Goal: Find specific page/section: Find specific page/section

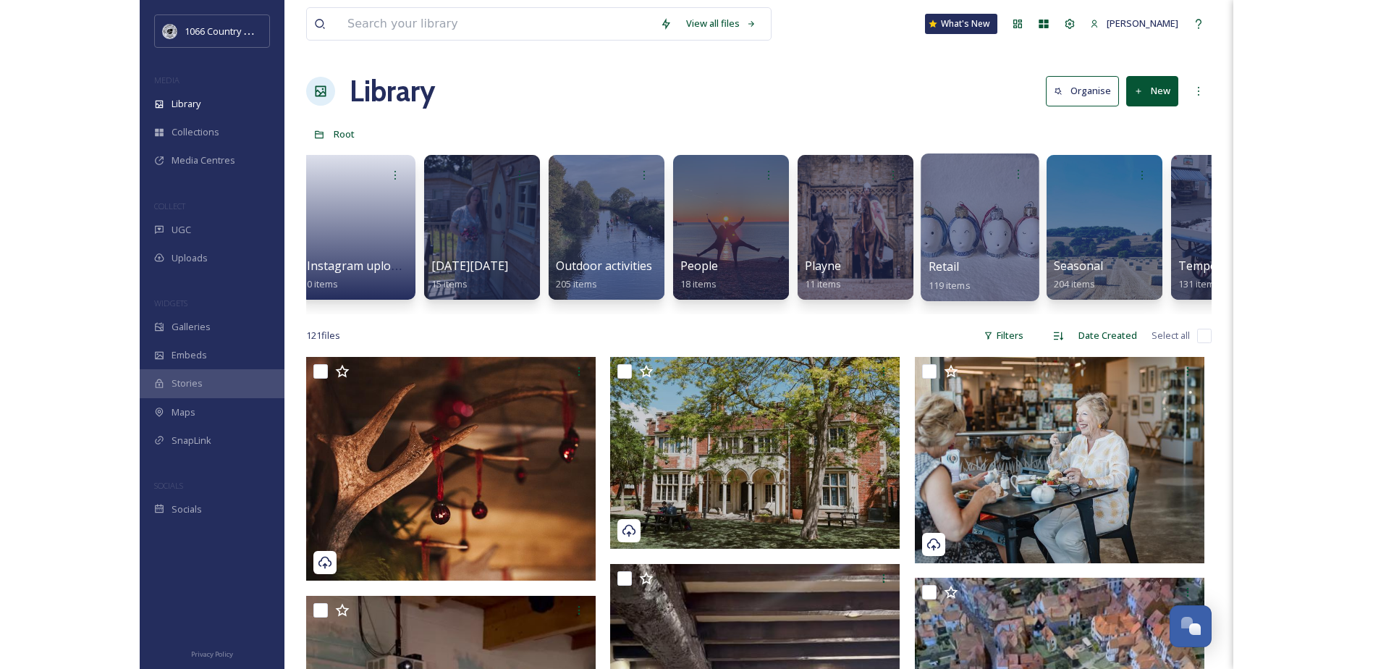
scroll to position [0, 1002]
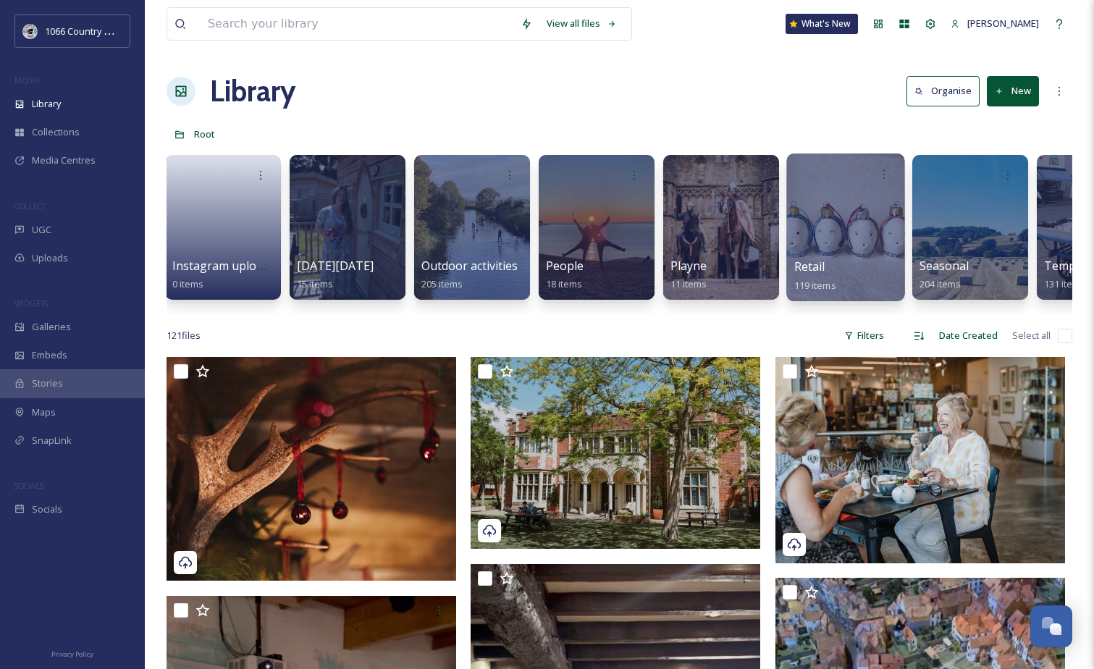
click at [845, 219] on div at bounding box center [845, 227] width 118 height 148
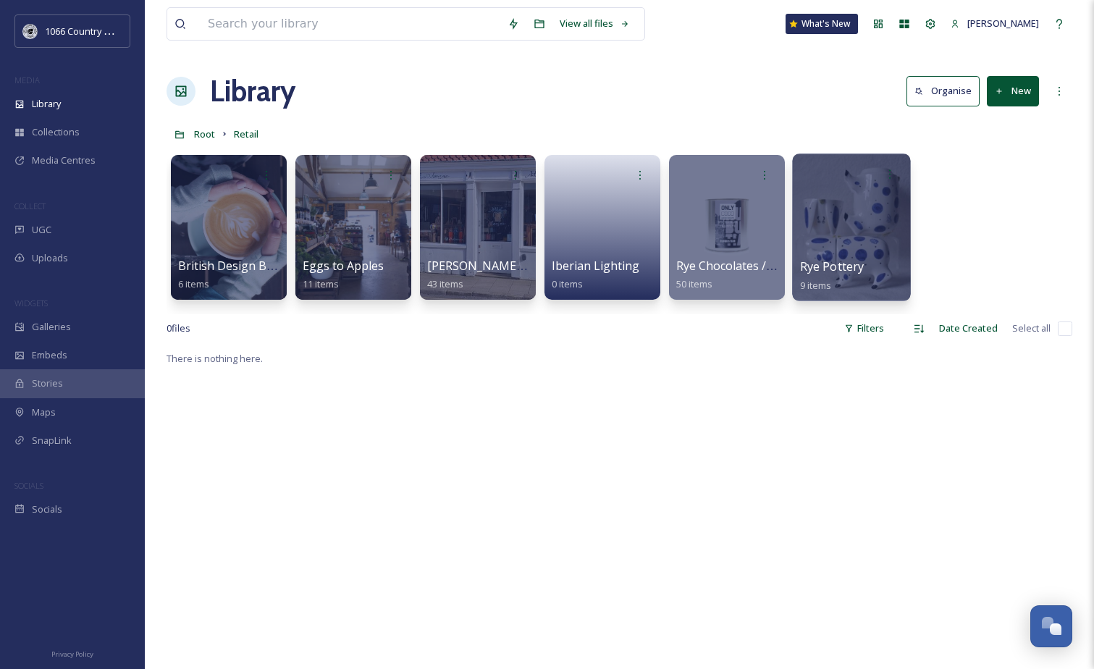
click at [876, 237] on div at bounding box center [851, 227] width 118 height 148
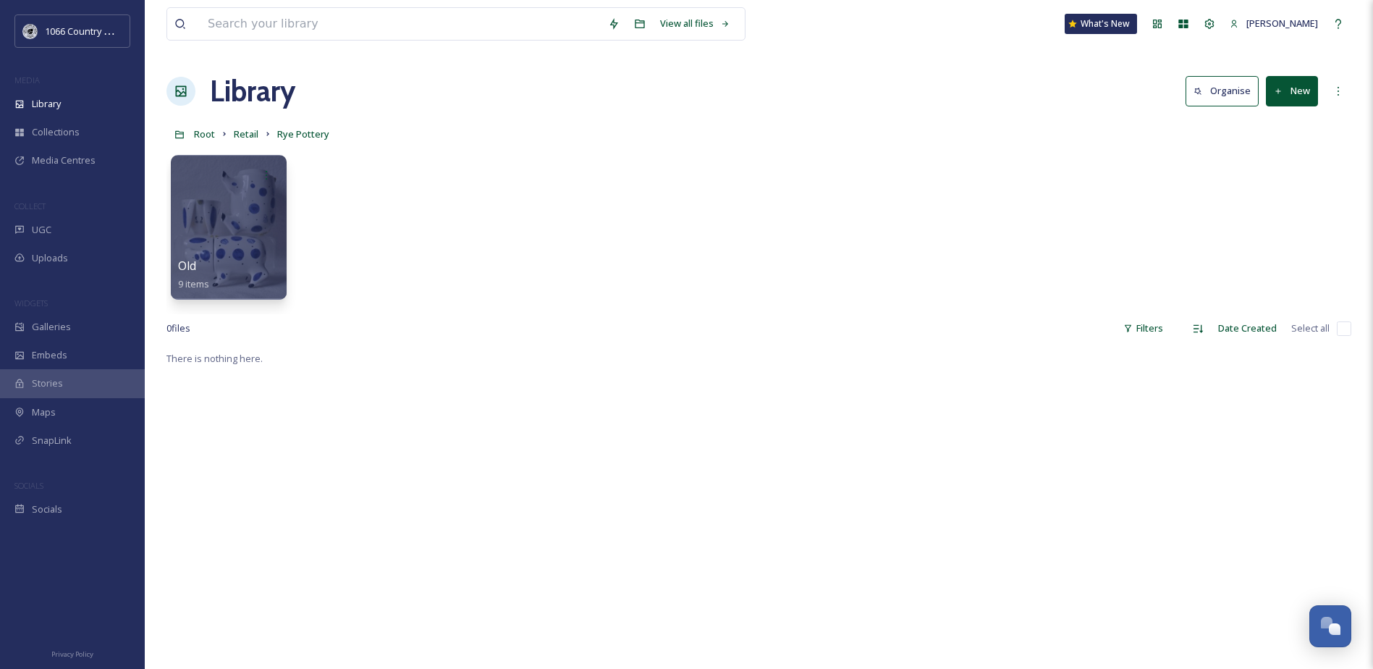
click at [525, 298] on div "Old 9 items" at bounding box center [758, 231] width 1185 height 166
